Goal: Navigation & Orientation: Find specific page/section

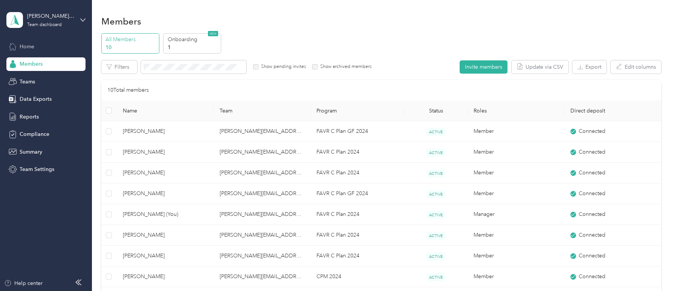
click at [14, 48] on icon at bounding box center [13, 46] width 8 height 8
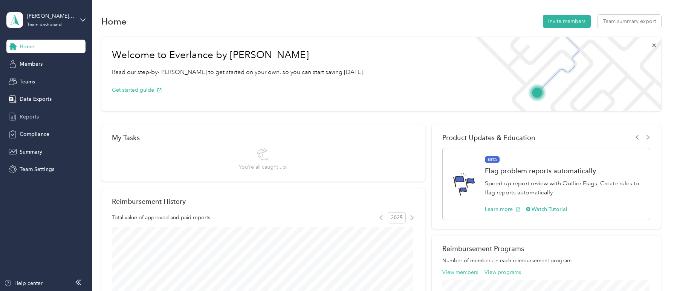
click at [31, 113] on span "Reports" at bounding box center [29, 117] width 19 height 8
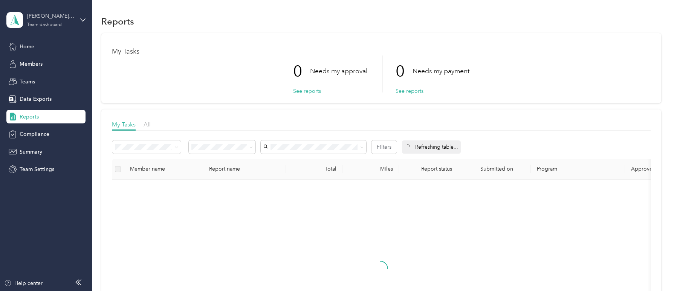
click at [38, 25] on div "Team dashboard" at bounding box center [44, 25] width 35 height 5
click at [40, 79] on div "Personal dashboard" at bounding box center [37, 79] width 48 height 8
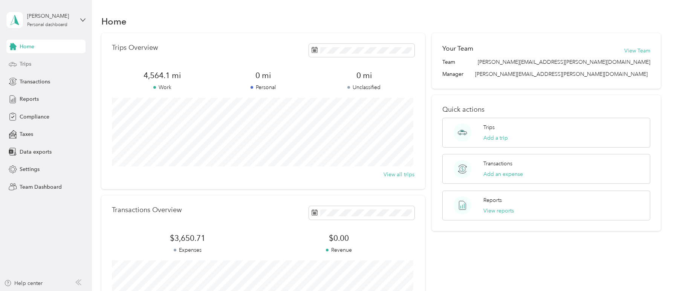
click at [37, 64] on div "Trips" at bounding box center [45, 64] width 79 height 14
